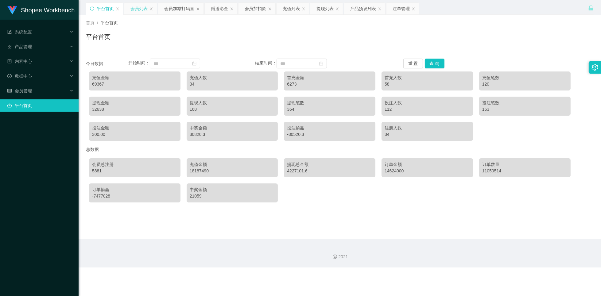
click at [144, 10] on div "会员列表" at bounding box center [138, 9] width 17 height 12
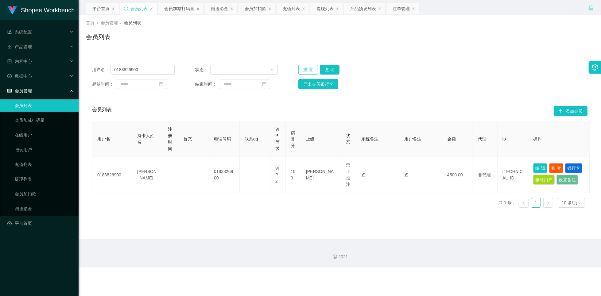
click at [307, 70] on button "重 置" at bounding box center [308, 70] width 20 height 10
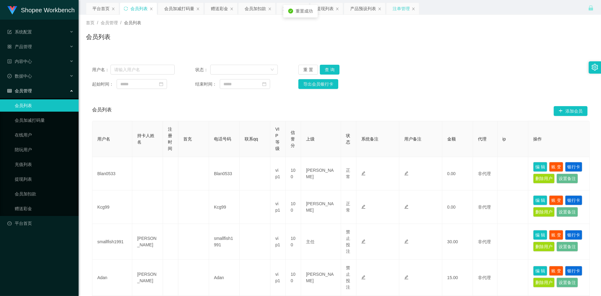
click at [406, 12] on div "注单管理" at bounding box center [400, 9] width 17 height 12
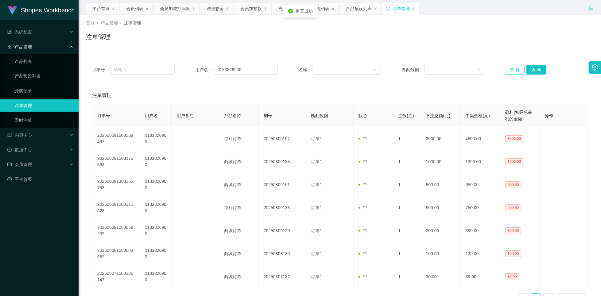
click at [505, 70] on button "重 置" at bounding box center [515, 70] width 20 height 10
click at [301, 44] on div "注单管理" at bounding box center [339, 39] width 507 height 14
click at [135, 9] on div "会员列表" at bounding box center [134, 9] width 17 height 12
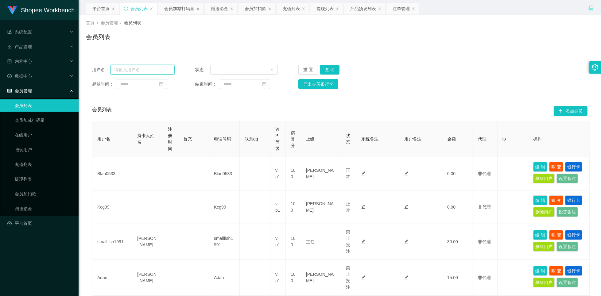
drag, startPoint x: 158, startPoint y: 73, endPoint x: 153, endPoint y: 74, distance: 4.4
click at [158, 73] on input "text" at bounding box center [142, 70] width 64 height 10
paste input "60143537537"
type input "60143537537"
click at [327, 69] on button "查 询" at bounding box center [330, 70] width 20 height 10
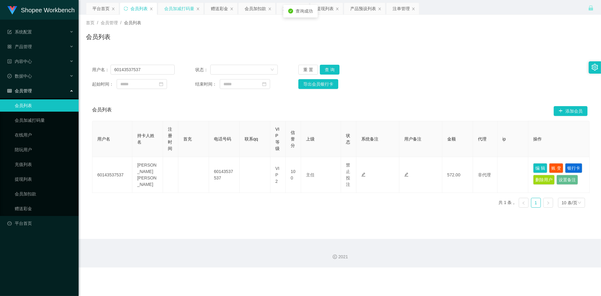
click at [176, 8] on div "会员加减打码量" at bounding box center [179, 9] width 30 height 12
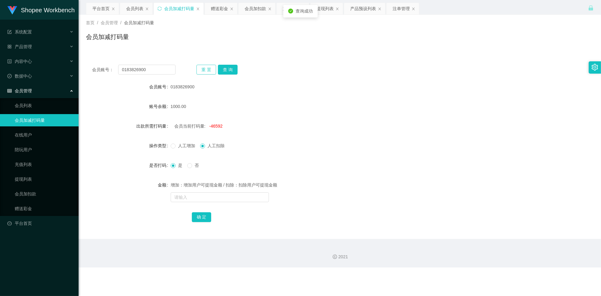
click at [207, 72] on button "重 置" at bounding box center [206, 70] width 20 height 10
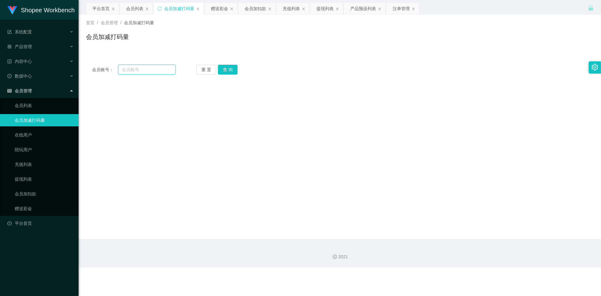
click at [152, 71] on input "text" at bounding box center [146, 70] width 57 height 10
paste input "60143537537"
type input "60143537537"
click at [224, 68] on button "查 询" at bounding box center [228, 70] width 20 height 10
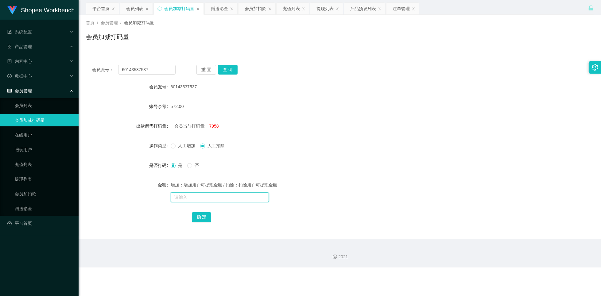
click at [180, 197] on input "text" at bounding box center [220, 197] width 98 height 10
type input "50000"
click at [199, 214] on button "确 定" at bounding box center [202, 217] width 20 height 10
click at [395, 9] on div "注单管理" at bounding box center [400, 9] width 17 height 12
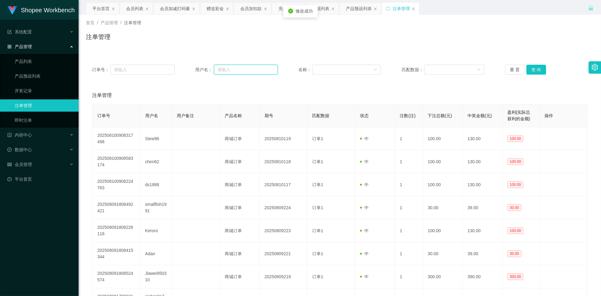
drag, startPoint x: 247, startPoint y: 72, endPoint x: 244, endPoint y: 73, distance: 3.6
click at [247, 72] on input "text" at bounding box center [246, 70] width 64 height 10
paste input "60143537537"
type input "60143537537"
click at [537, 68] on button "查 询" at bounding box center [536, 70] width 20 height 10
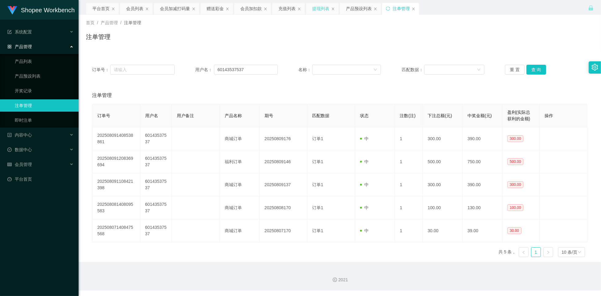
click at [320, 9] on div "提现列表" at bounding box center [320, 9] width 17 height 12
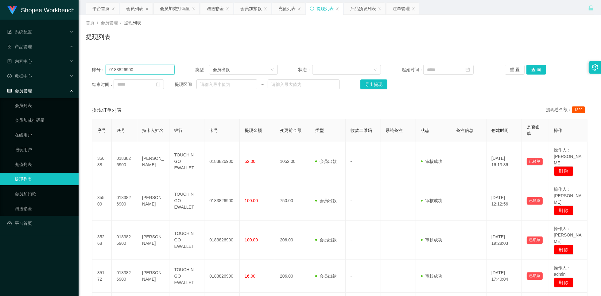
click at [156, 69] on input "0183826900" at bounding box center [140, 70] width 69 height 10
paste input "60143537537"
type input "60143537537"
click at [530, 69] on button "查 询" at bounding box center [536, 70] width 20 height 10
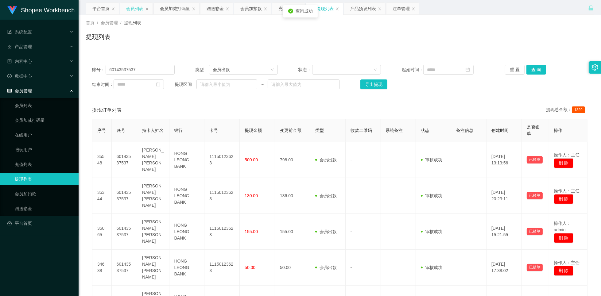
click at [133, 10] on div "会员列表" at bounding box center [134, 9] width 17 height 12
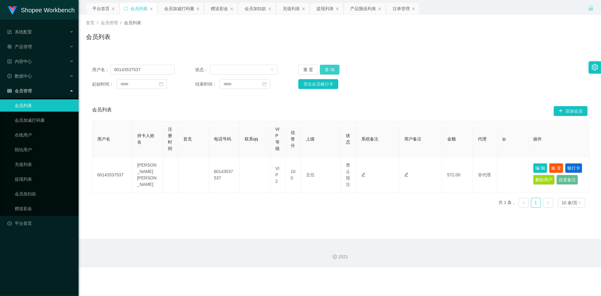
click at [320, 70] on button "查 询" at bounding box center [330, 70] width 20 height 10
click at [330, 70] on button "查 询" at bounding box center [330, 70] width 20 height 10
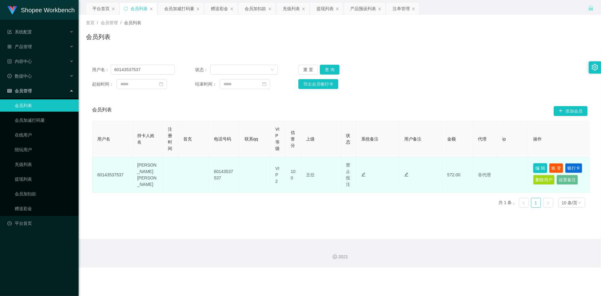
click at [539, 169] on button "编 辑" at bounding box center [540, 168] width 14 height 10
type input "60143537537"
type input "[PERSON_NAME] [PERSON_NAME]"
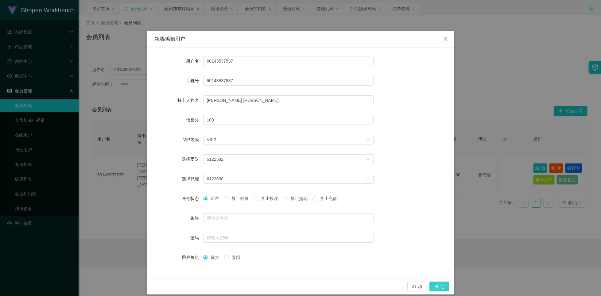
click at [433, 287] on button "确 定" at bounding box center [439, 287] width 20 height 10
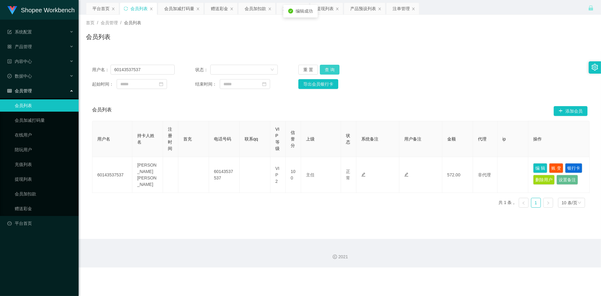
click at [335, 71] on button "查 询" at bounding box center [330, 70] width 20 height 10
click at [329, 69] on button "查 询" at bounding box center [330, 70] width 20 height 10
click at [399, 11] on div "注单管理" at bounding box center [400, 9] width 17 height 12
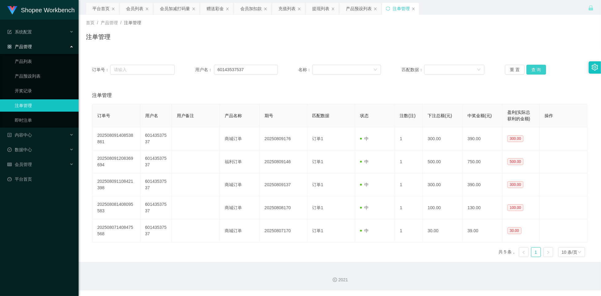
click at [535, 70] on button "查 询" at bounding box center [536, 70] width 20 height 10
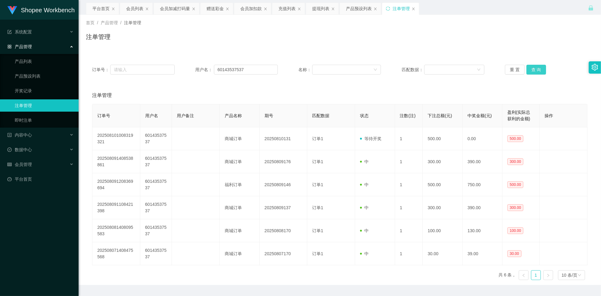
click at [535, 71] on button "查 询" at bounding box center [536, 70] width 20 height 10
click at [132, 9] on div "会员列表" at bounding box center [134, 9] width 17 height 12
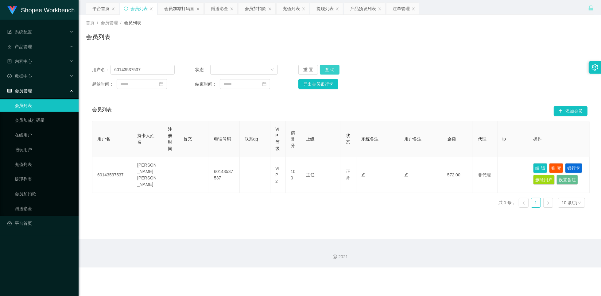
click at [320, 71] on button "查 询" at bounding box center [330, 70] width 20 height 10
click at [329, 69] on button "查 询" at bounding box center [330, 70] width 20 height 10
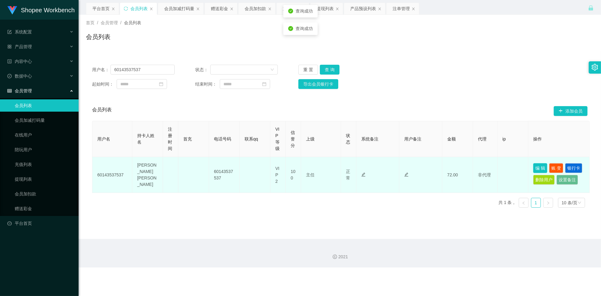
click at [535, 167] on button "编 辑" at bounding box center [540, 168] width 14 height 10
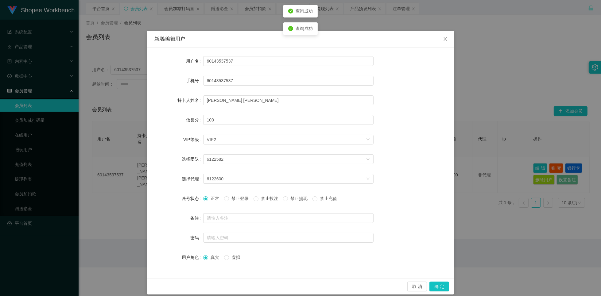
click at [267, 200] on span "禁止投注" at bounding box center [269, 198] width 22 height 5
click at [441, 288] on button "确 定" at bounding box center [439, 287] width 20 height 10
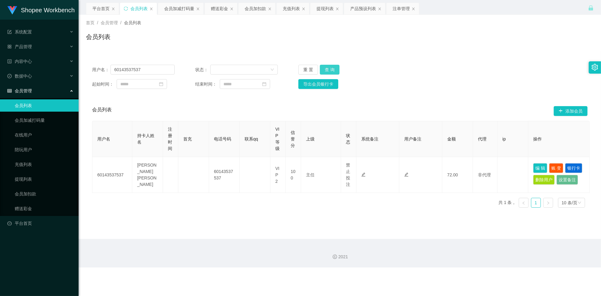
click at [332, 69] on button "查 询" at bounding box center [330, 70] width 20 height 10
click at [398, 8] on div "注单管理" at bounding box center [400, 9] width 17 height 12
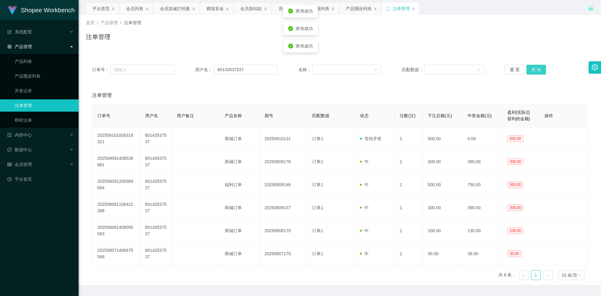
click at [533, 70] on button "查 询" at bounding box center [536, 70] width 20 height 10
click at [538, 68] on button "查 询" at bounding box center [536, 70] width 20 height 10
click at [139, 9] on div "会员列表" at bounding box center [134, 9] width 17 height 12
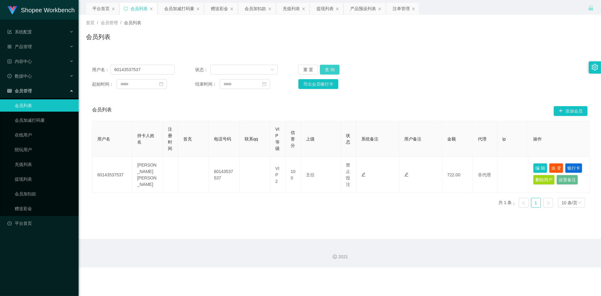
click at [326, 69] on button "查 询" at bounding box center [330, 70] width 20 height 10
click at [155, 65] on input "60143537537" at bounding box center [142, 70] width 64 height 10
click at [152, 68] on input "60143537537" at bounding box center [142, 70] width 64 height 10
click at [225, 9] on div "赠送彩金" at bounding box center [219, 9] width 17 height 12
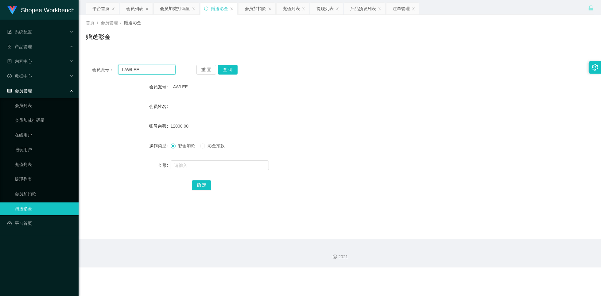
click at [155, 68] on input "LAWLEE" at bounding box center [146, 70] width 57 height 10
paste input "[PERSON_NAME]"
type input "[PERSON_NAME]"
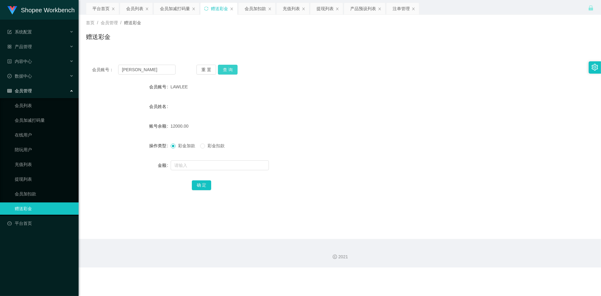
click at [229, 69] on button "查 询" at bounding box center [228, 70] width 20 height 10
drag, startPoint x: 205, startPoint y: 146, endPoint x: 227, endPoint y: 158, distance: 25.8
click at [205, 146] on span at bounding box center [202, 146] width 5 height 5
click at [218, 167] on input "text" at bounding box center [220, 165] width 98 height 10
type input "5000"
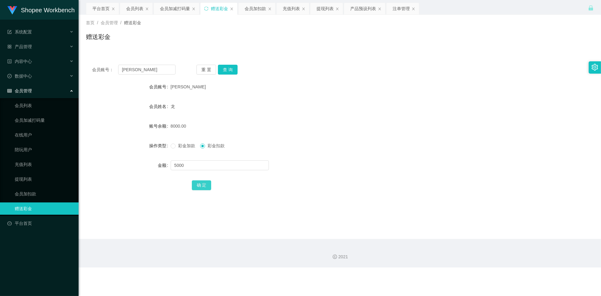
click at [201, 186] on button "确 定" at bounding box center [202, 185] width 20 height 10
click at [235, 72] on button "查 询" at bounding box center [228, 70] width 20 height 10
click at [203, 69] on button "重 置" at bounding box center [206, 70] width 20 height 10
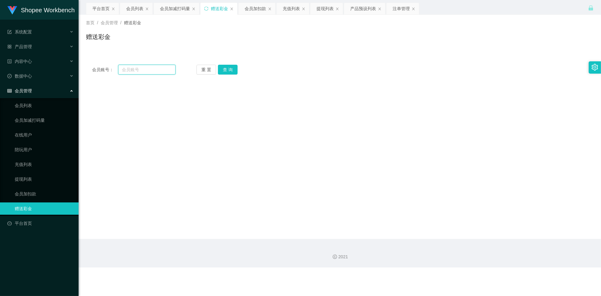
click at [145, 65] on input "text" at bounding box center [146, 70] width 57 height 10
paste input "LAWLEE"
type input "LAWLEE"
click at [230, 67] on button "查 询" at bounding box center [228, 70] width 20 height 10
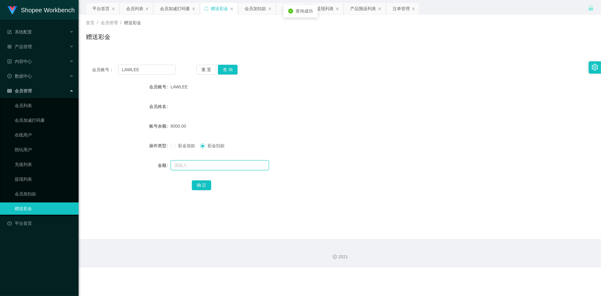
click at [206, 167] on input "text" at bounding box center [220, 165] width 98 height 10
type input "5000"
click at [200, 184] on button "确 定" at bounding box center [202, 185] width 20 height 10
drag, startPoint x: 349, startPoint y: 87, endPoint x: 356, endPoint y: 87, distance: 6.8
click at [349, 87] on div "LAWLEE" at bounding box center [319, 87] width 296 height 12
